Goal: Information Seeking & Learning: Learn about a topic

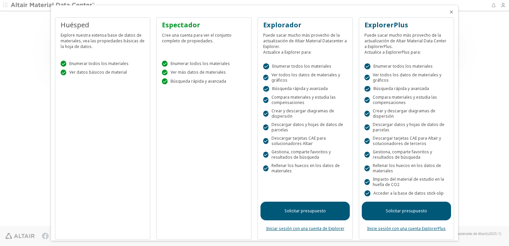
click at [449, 10] on icon "Cerrar" at bounding box center [451, 11] width 5 height 5
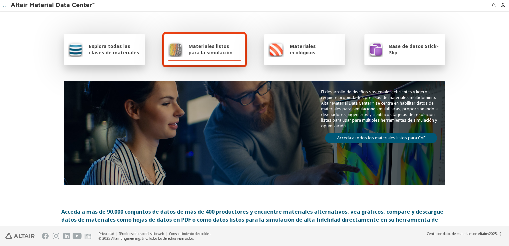
click at [218, 51] on span "Materiales listos para la simulación" at bounding box center [215, 49] width 52 height 13
click at [208, 40] on div "Materiales listos para la simulación" at bounding box center [204, 49] width 81 height 31
click at [192, 53] on span "Materiales listos para la simulación" at bounding box center [215, 49] width 52 height 13
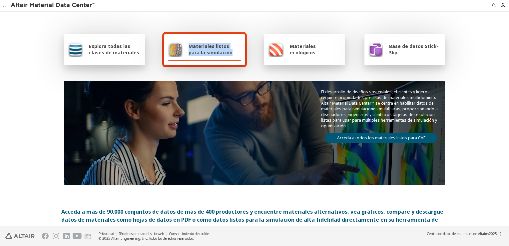
click at [192, 53] on span "Materiales listos para la simulación" at bounding box center [215, 49] width 52 height 13
click at [313, 50] on span "Materiales ecológicos" at bounding box center [315, 49] width 51 height 13
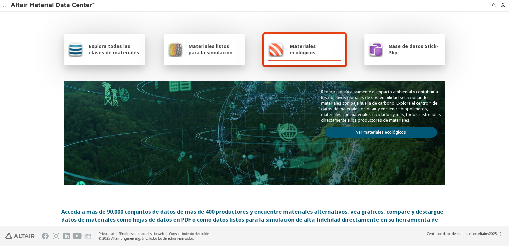
click at [179, 40] on div "Materiales listos para la simulación" at bounding box center [204, 49] width 81 height 31
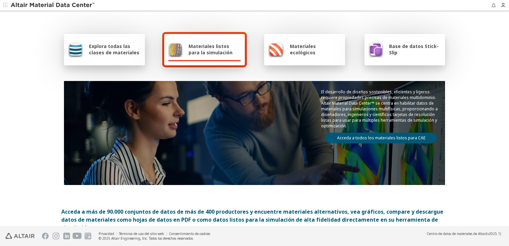
click at [365, 133] on link "Acceda a todos los materiales listos para CAE" at bounding box center [381, 138] width 112 height 11
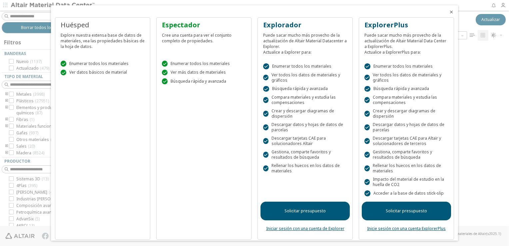
click at [449, 11] on icon "Cerrar" at bounding box center [451, 11] width 5 height 5
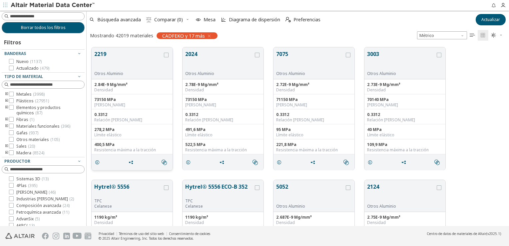
scroll to position [179, 417]
click at [12, 98] on icon at bounding box center [11, 100] width 5 height 5
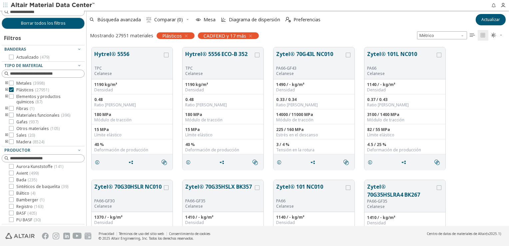
scroll to position [167, 0]
click at [12, 208] on icon at bounding box center [11, 207] width 5 height 5
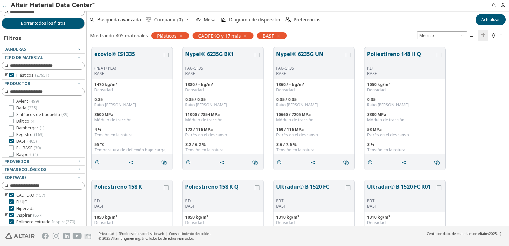
click at [243, 36] on icon "button" at bounding box center [245, 35] width 5 height 5
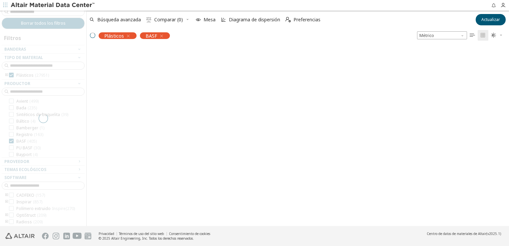
click at [152, 78] on div "rejilla" at bounding box center [298, 134] width 422 height 184
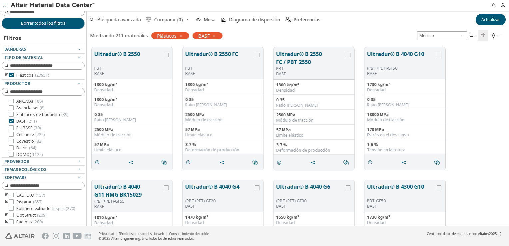
click at [117, 22] on span "Búsqueda avanzada" at bounding box center [119, 19] width 44 height 5
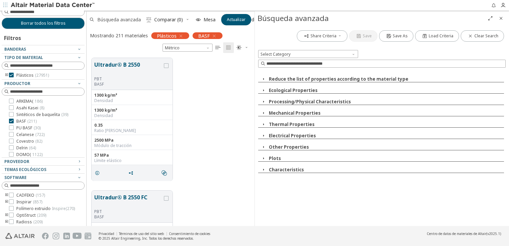
scroll to position [168, 163]
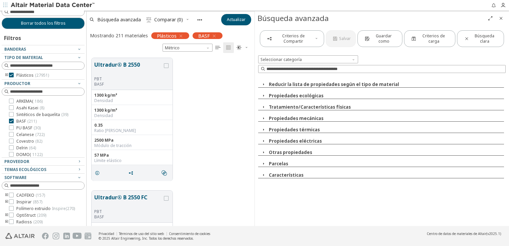
click at [291, 117] on button "Propiedades mecánicas" at bounding box center [296, 118] width 55 height 6
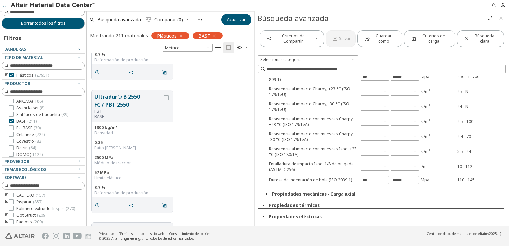
scroll to position [333, 0]
